Goal: Transaction & Acquisition: Subscribe to service/newsletter

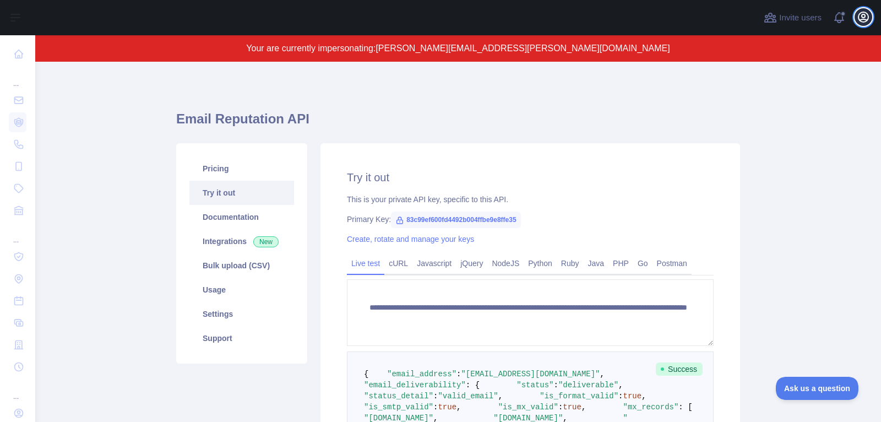
click at [864, 22] on icon "button" at bounding box center [864, 17] width 10 height 10
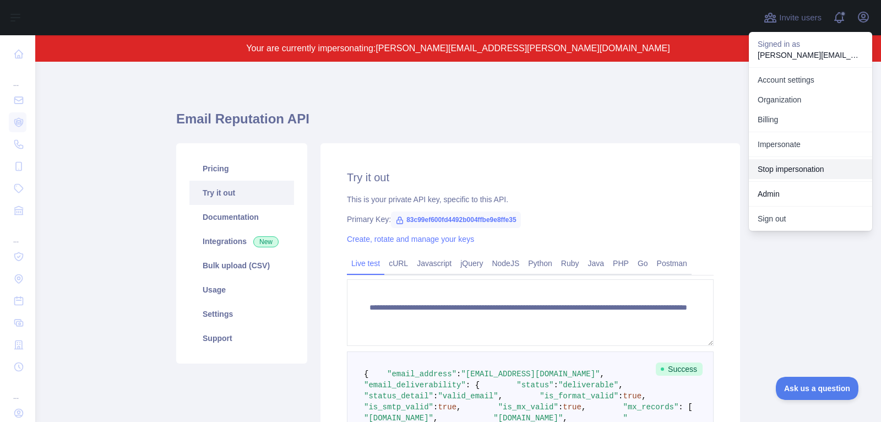
click at [819, 168] on button "Stop impersonation" at bounding box center [810, 169] width 123 height 20
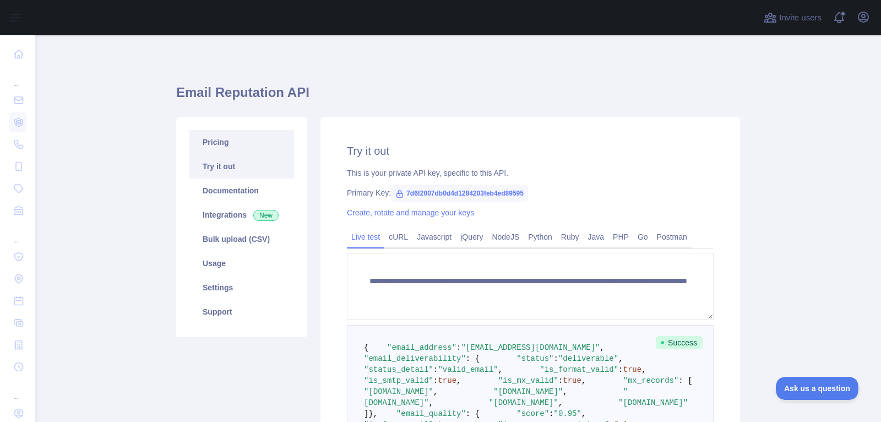
click at [223, 137] on link "Pricing" at bounding box center [242, 142] width 105 height 24
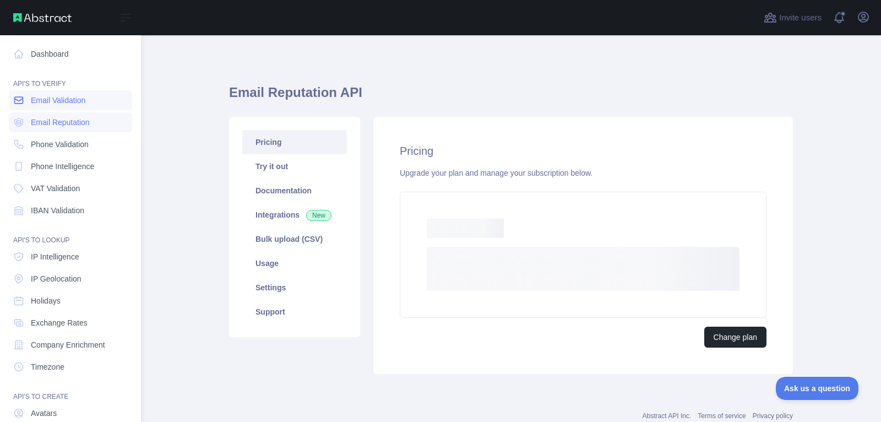
click at [33, 101] on span "Email Validation" at bounding box center [58, 100] width 55 height 11
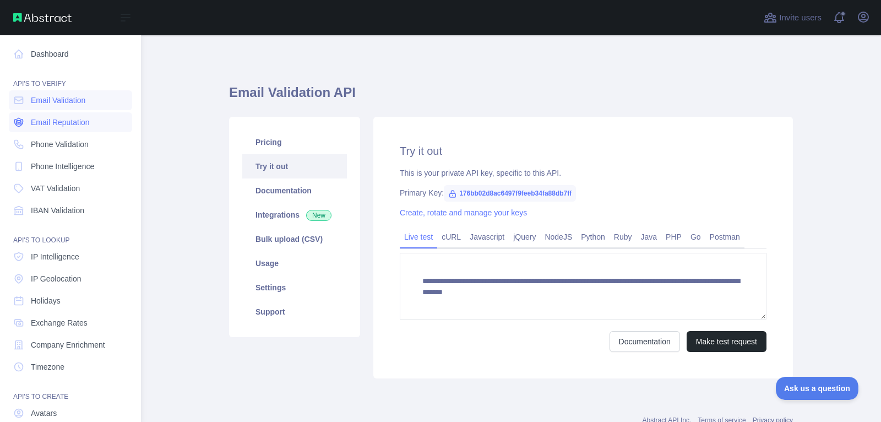
click at [79, 121] on span "Email Reputation" at bounding box center [60, 122] width 59 height 11
click at [74, 151] on link "Phone Validation" at bounding box center [70, 144] width 123 height 20
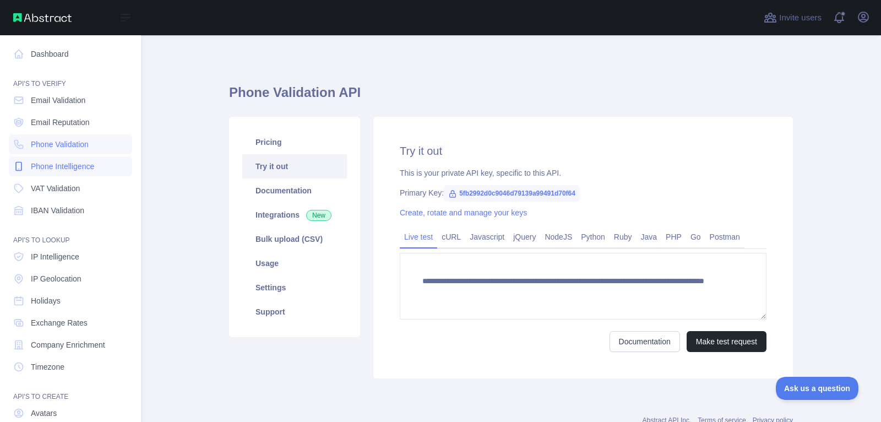
click at [75, 168] on span "Phone Intelligence" at bounding box center [62, 166] width 63 height 11
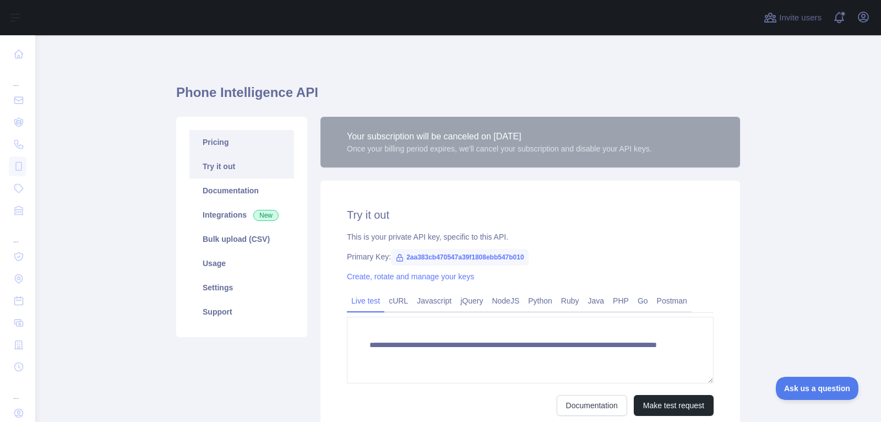
click at [267, 135] on link "Pricing" at bounding box center [242, 142] width 105 height 24
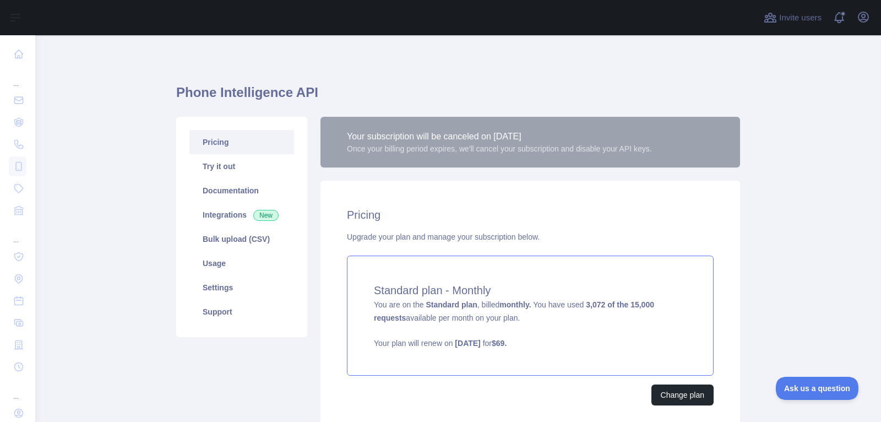
click at [540, 318] on div "Standard plan - Monthly You are on the Standard plan , billed monthly. You have…" at bounding box center [530, 316] width 367 height 120
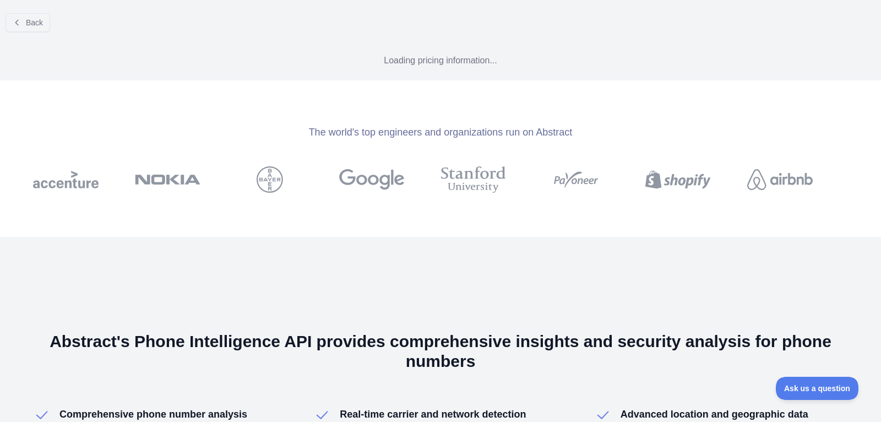
select select "*"
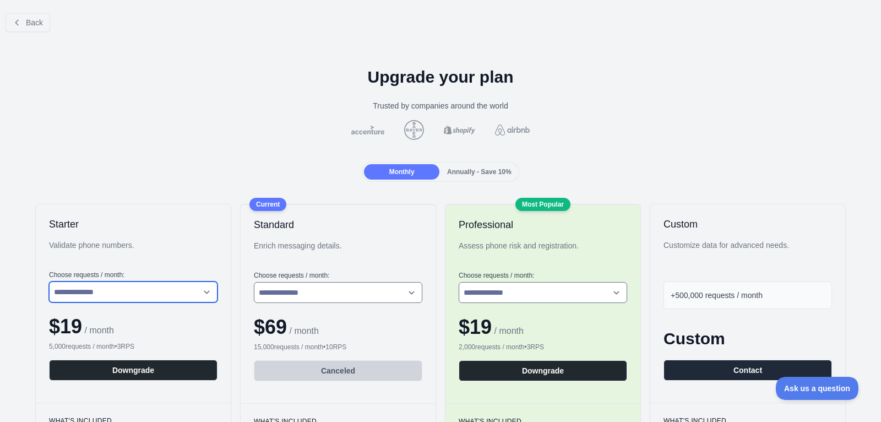
click at [175, 285] on select "**********" at bounding box center [133, 292] width 169 height 21
select select "*"
click at [49, 282] on select "**********" at bounding box center [133, 292] width 169 height 21
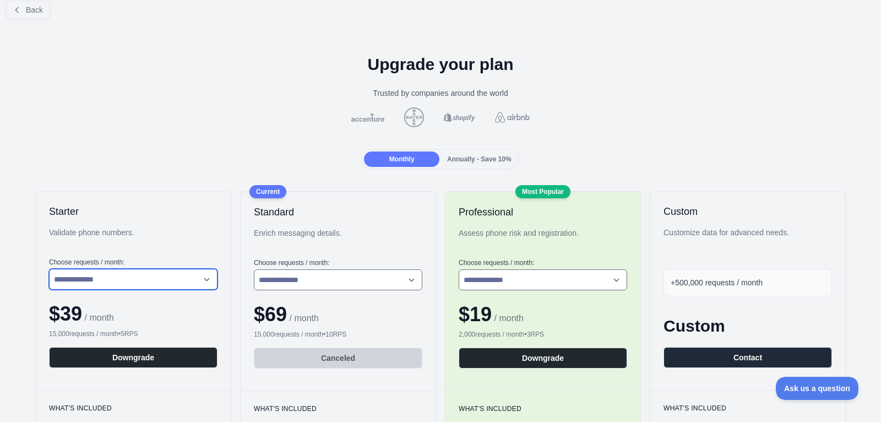
scroll to position [13, 0]
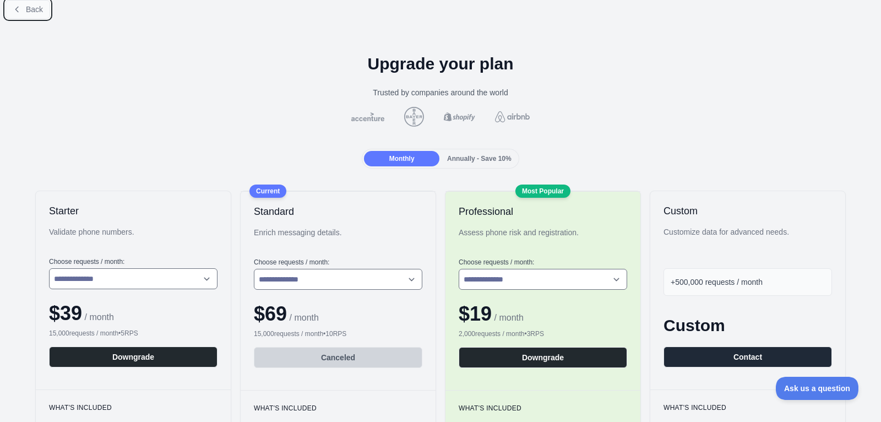
click at [38, 13] on button "Back" at bounding box center [28, 9] width 45 height 19
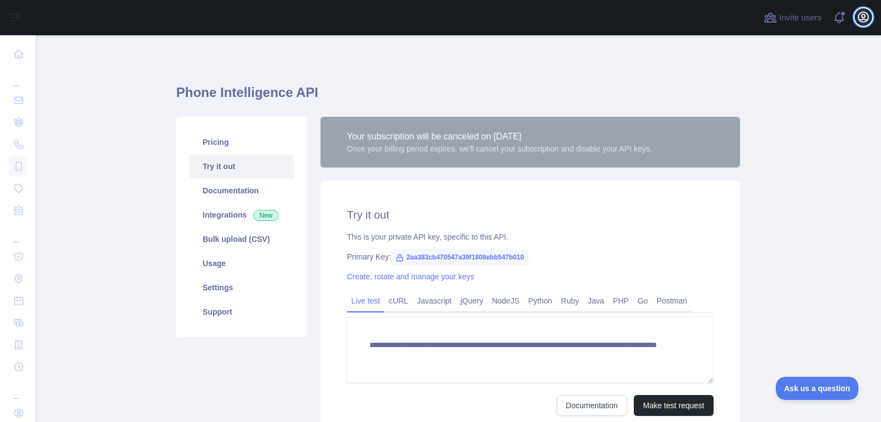
click at [859, 19] on icon "button" at bounding box center [864, 17] width 10 height 10
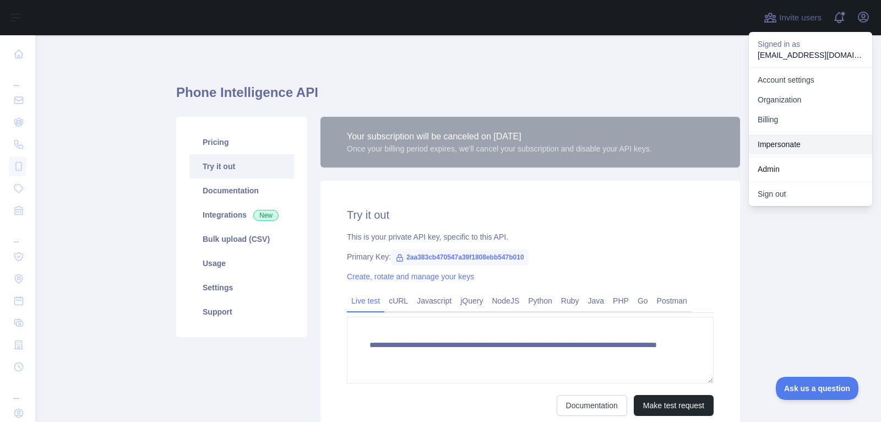
click at [816, 148] on link "Impersonate" at bounding box center [810, 144] width 123 height 20
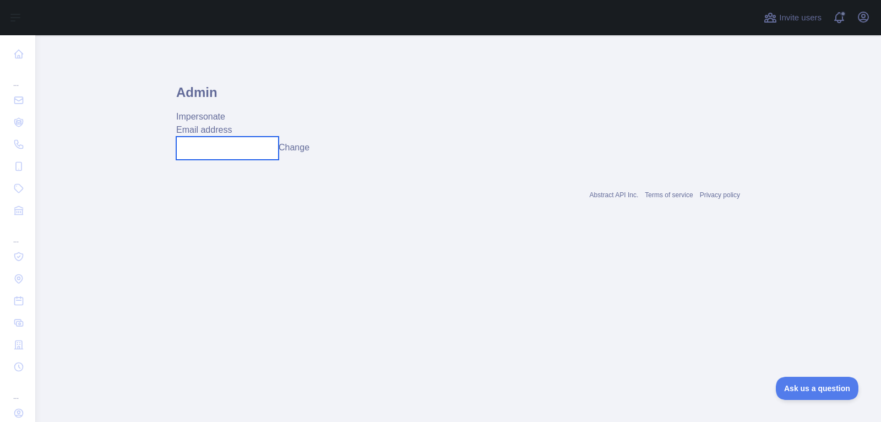
click at [240, 154] on input "text" at bounding box center [227, 148] width 102 height 23
paste input "**********"
type input "**********"
click at [305, 152] on button "Change" at bounding box center [294, 147] width 31 height 13
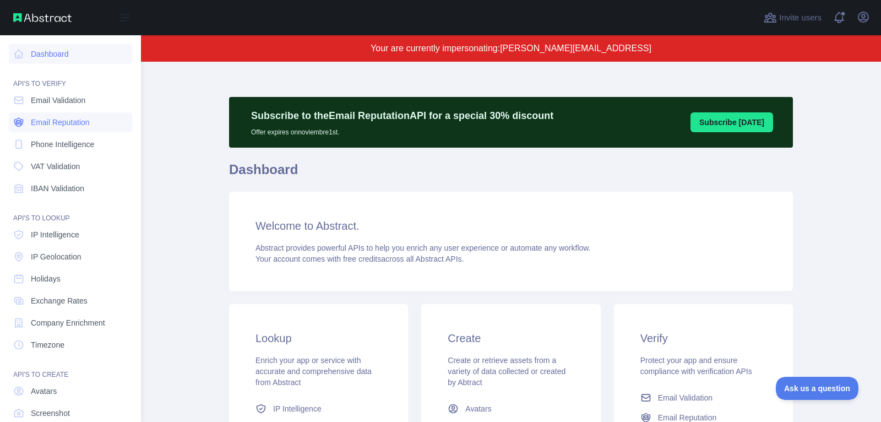
click at [62, 125] on span "Email Reputation" at bounding box center [60, 122] width 59 height 11
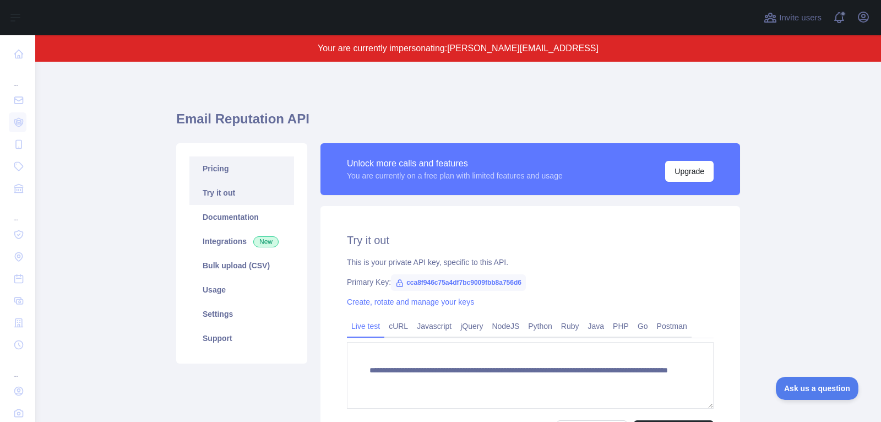
click at [241, 164] on link "Pricing" at bounding box center [242, 168] width 105 height 24
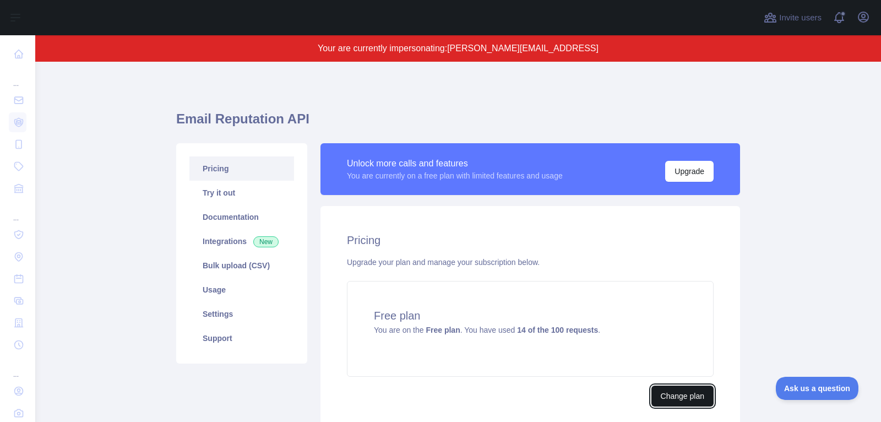
click at [697, 396] on button "Change plan" at bounding box center [683, 396] width 62 height 21
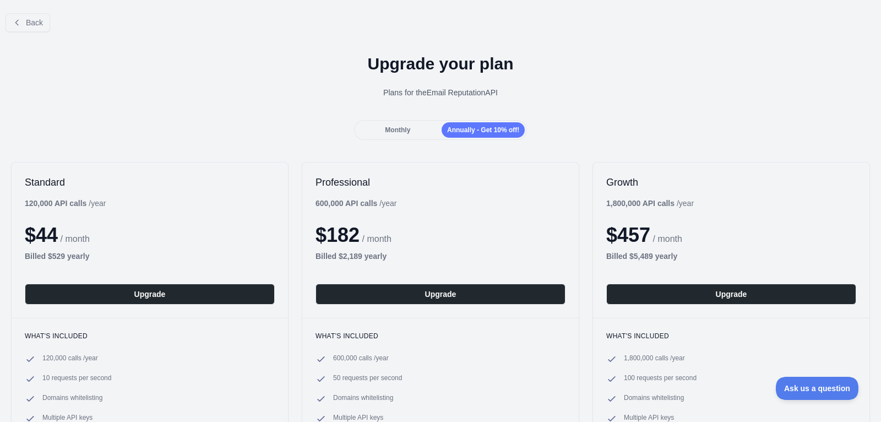
click at [389, 133] on span "Monthly" at bounding box center [397, 130] width 25 height 8
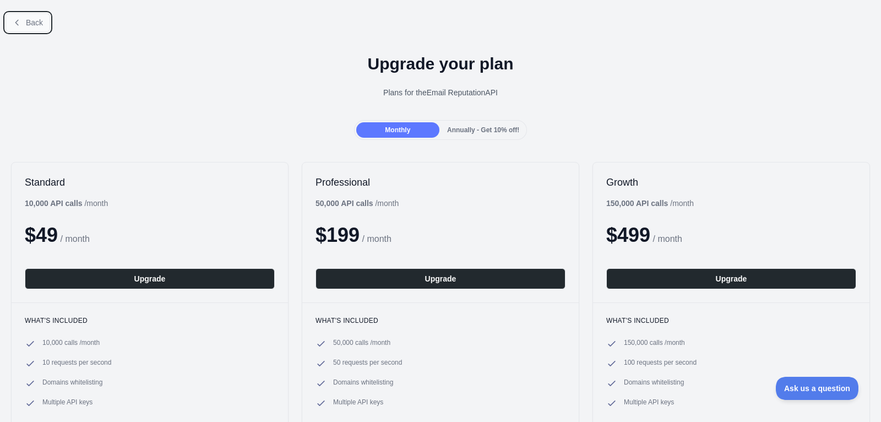
click at [23, 20] on button "Back" at bounding box center [28, 22] width 45 height 19
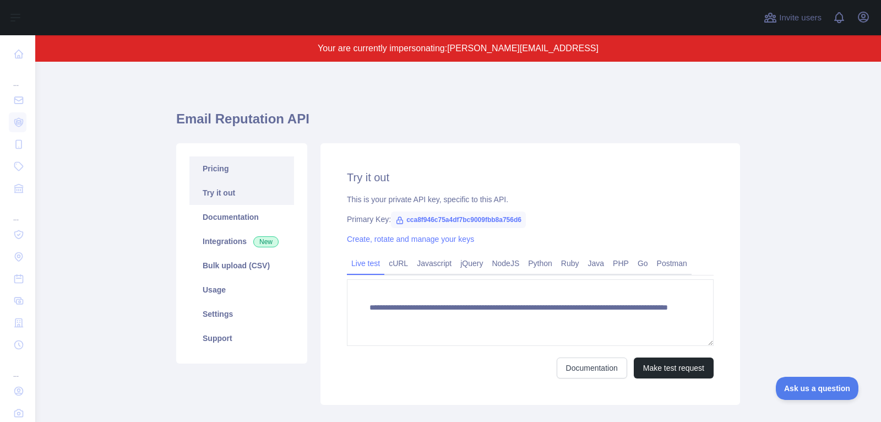
click at [219, 170] on link "Pricing" at bounding box center [242, 168] width 105 height 24
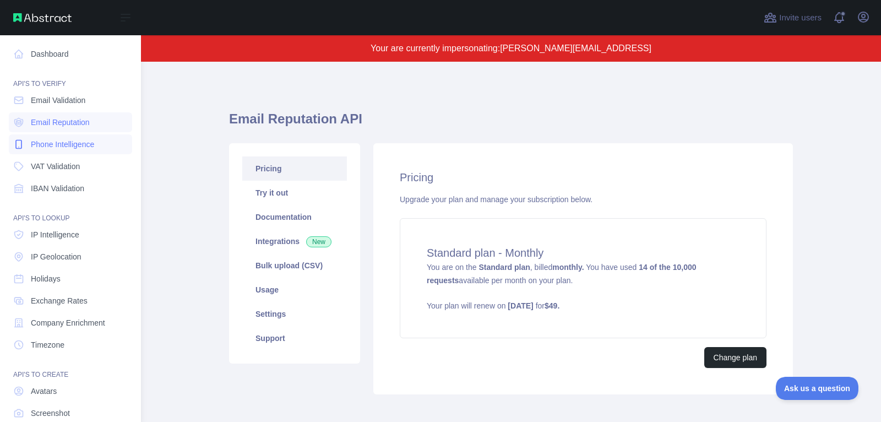
click at [78, 146] on span "Phone Intelligence" at bounding box center [62, 144] width 63 height 11
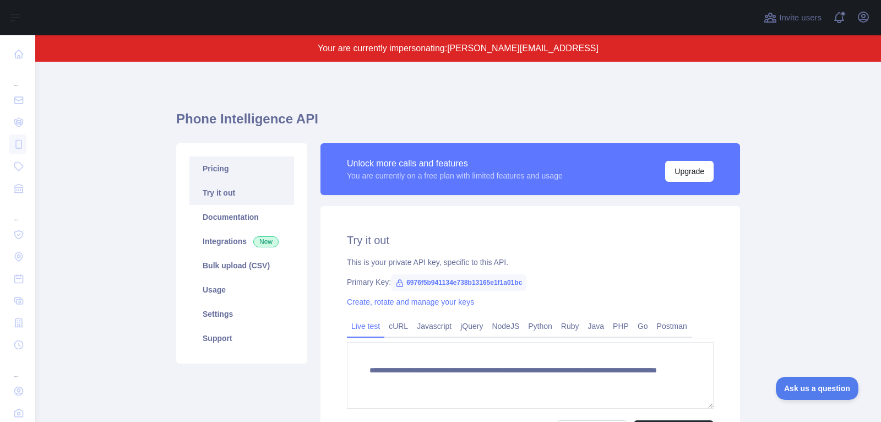
click at [269, 167] on link "Pricing" at bounding box center [242, 168] width 105 height 24
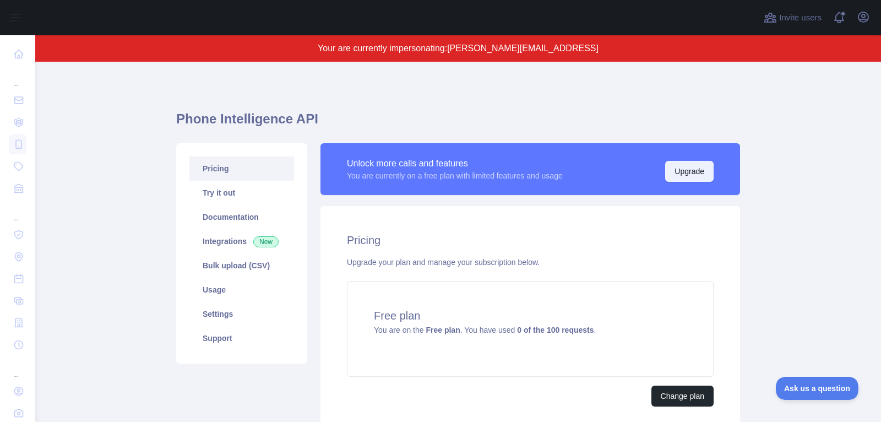
click at [698, 173] on button "Upgrade" at bounding box center [690, 171] width 48 height 21
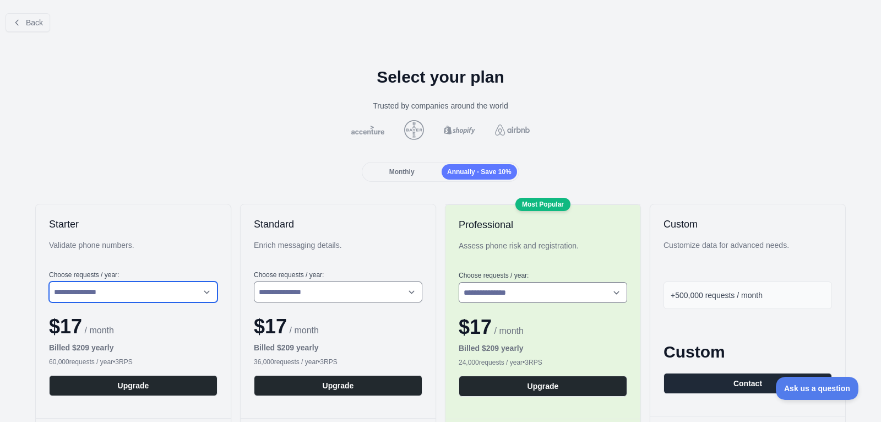
click at [189, 293] on select "**********" at bounding box center [133, 292] width 169 height 21
click at [396, 175] on span "Monthly" at bounding box center [402, 172] width 25 height 8
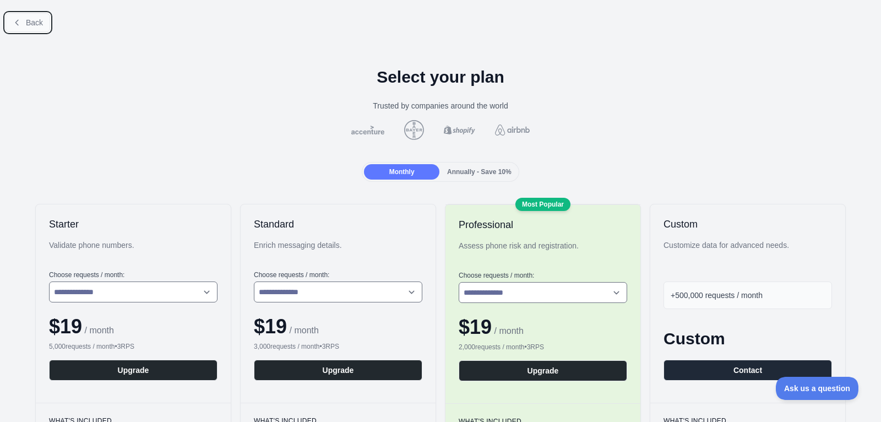
click at [14, 19] on icon at bounding box center [17, 22] width 9 height 9
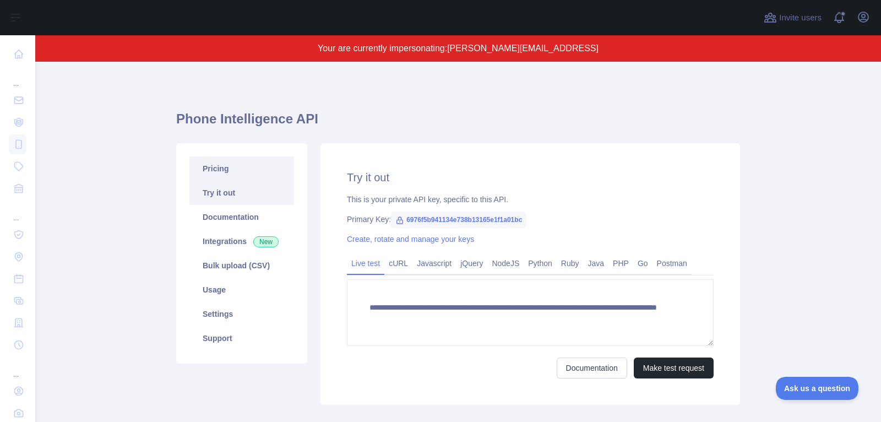
click at [241, 170] on link "Pricing" at bounding box center [242, 168] width 105 height 24
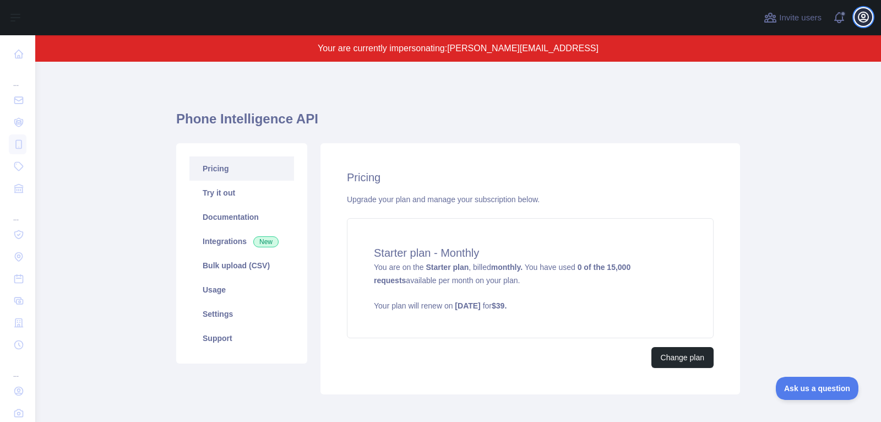
click at [866, 19] on icon "button" at bounding box center [864, 17] width 10 height 10
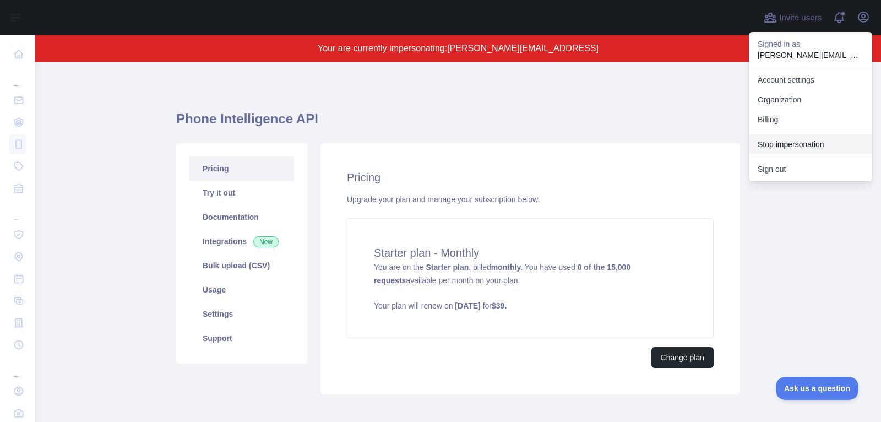
click at [821, 148] on button "Stop impersonation" at bounding box center [810, 144] width 123 height 20
